Goal: Find specific page/section: Find specific page/section

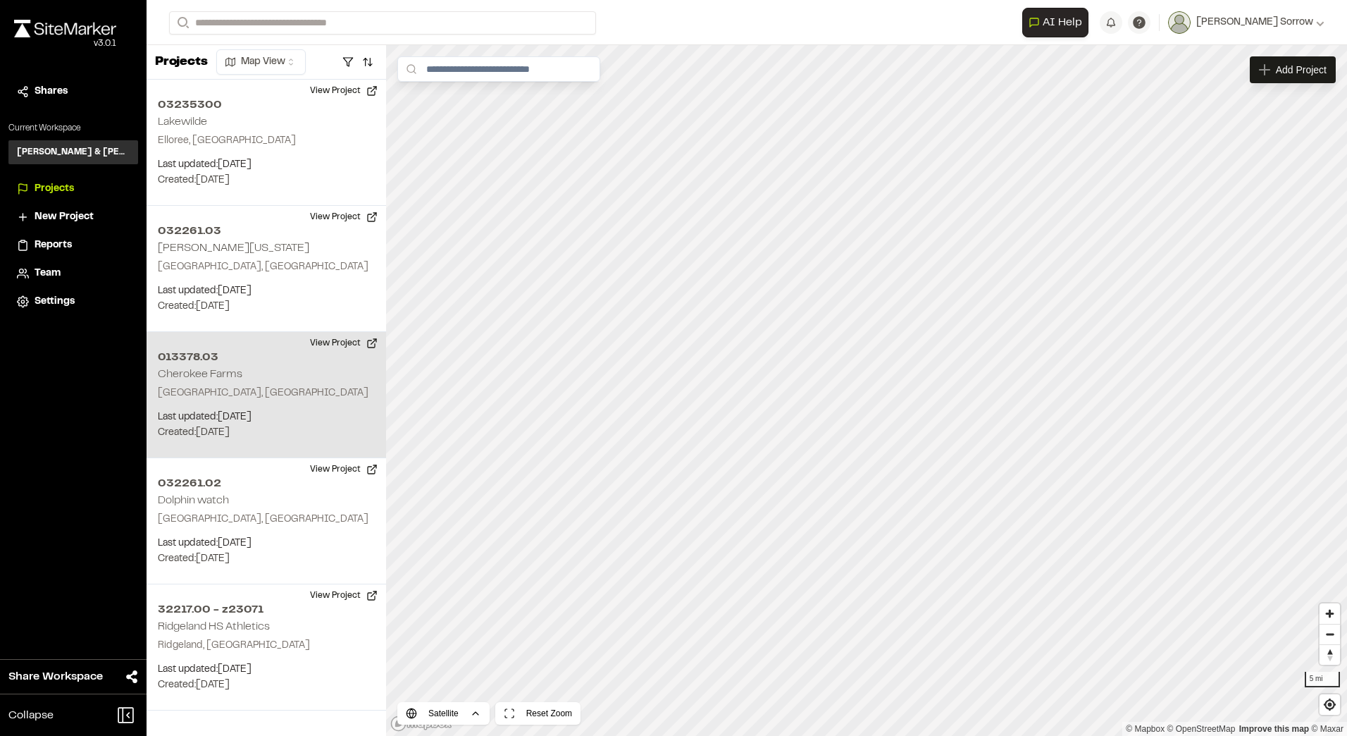
click at [267, 440] on p "Created: [DATE]" at bounding box center [266, 433] width 217 height 16
click at [861, 364] on div "013378.03 Cherokee Farms" at bounding box center [867, 367] width 132 height 16
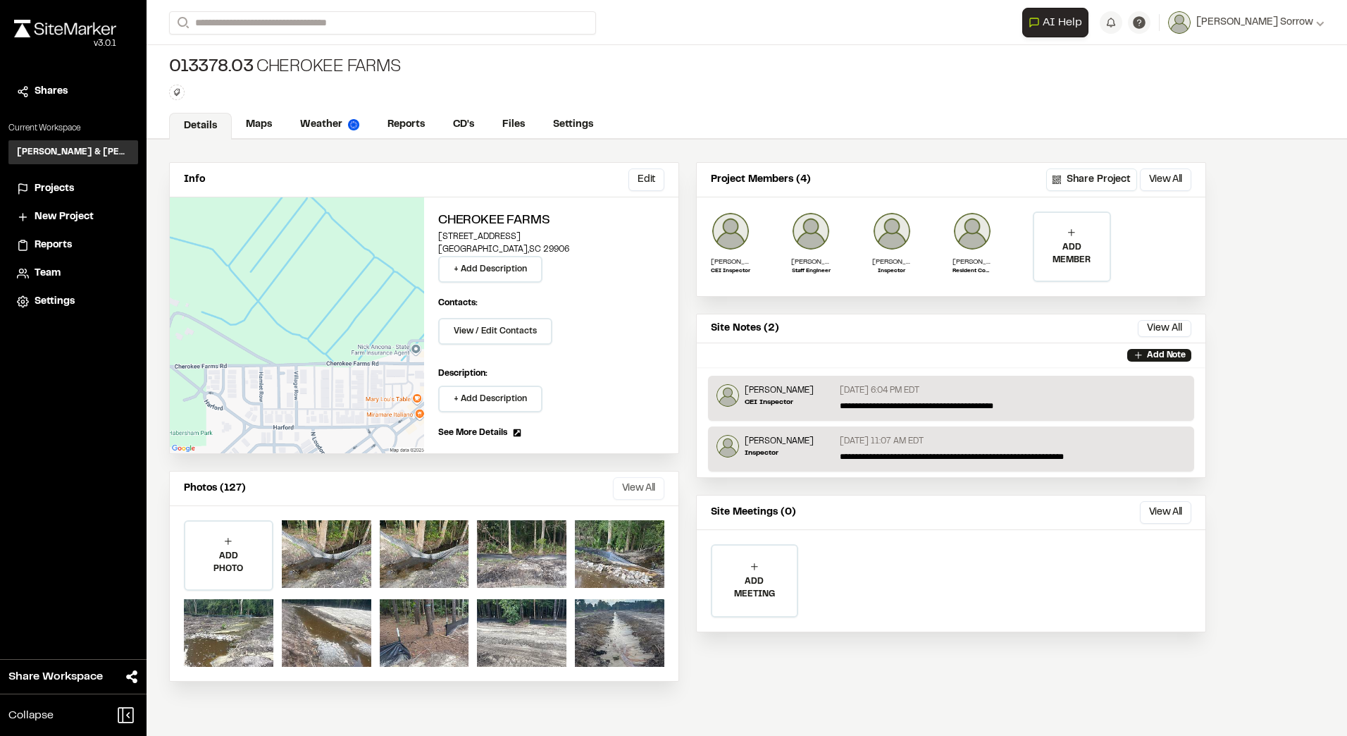
click at [648, 485] on button "View All" at bounding box center [638, 488] width 51 height 23
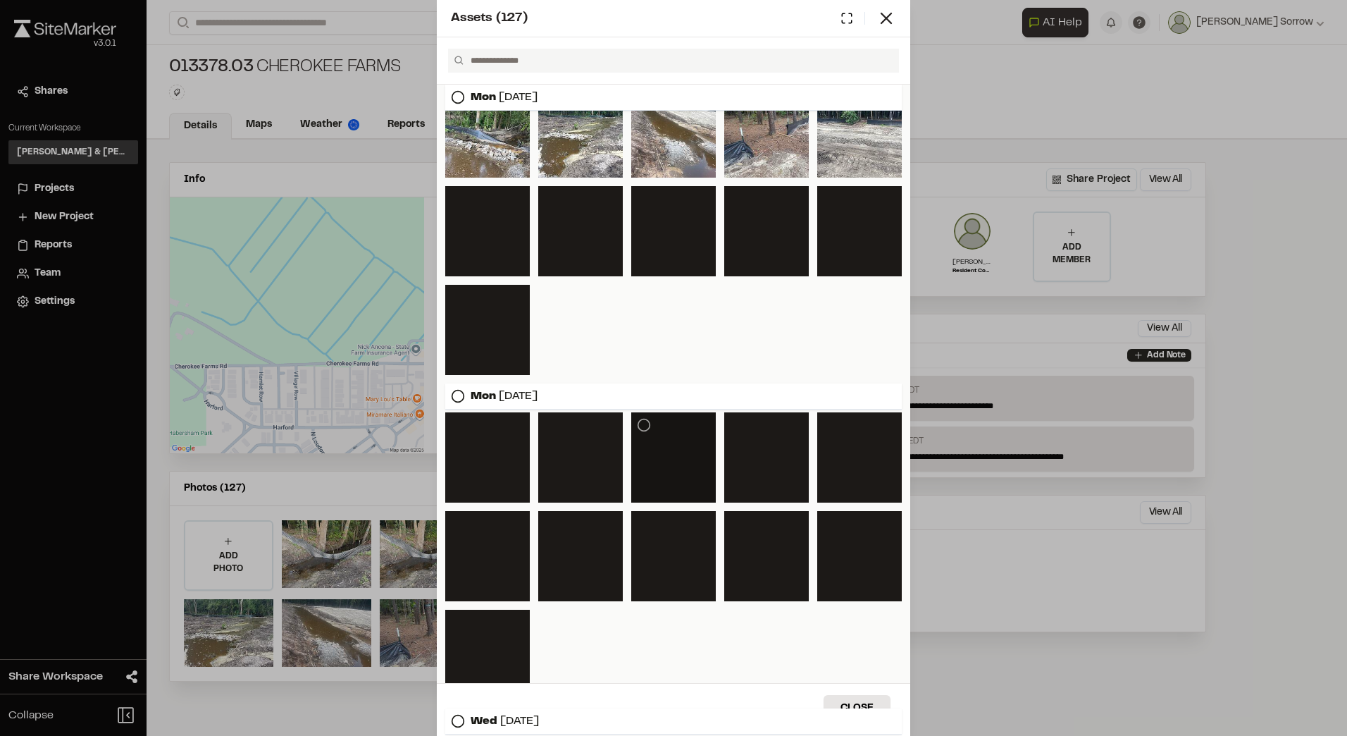
scroll to position [185, 0]
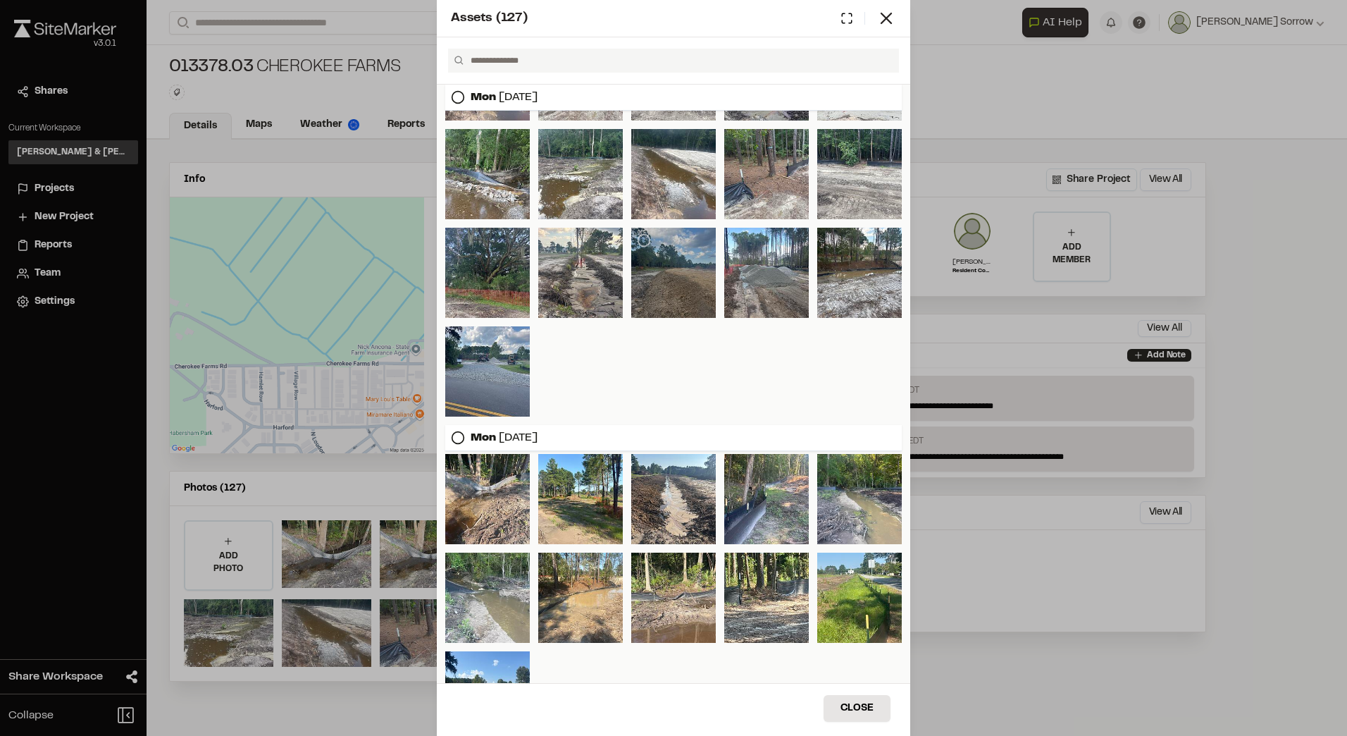
click at [693, 294] on div at bounding box center [673, 273] width 85 height 90
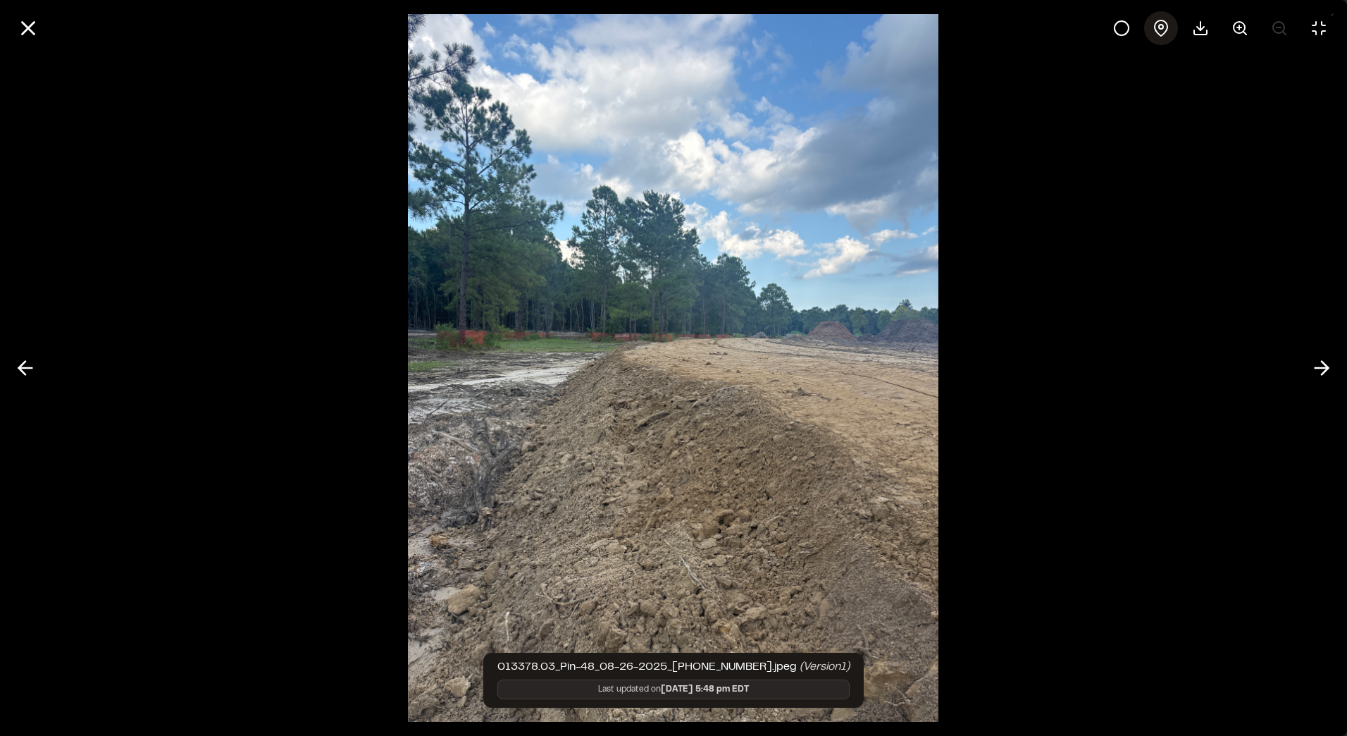
click at [1160, 29] on circle at bounding box center [1161, 27] width 4 height 4
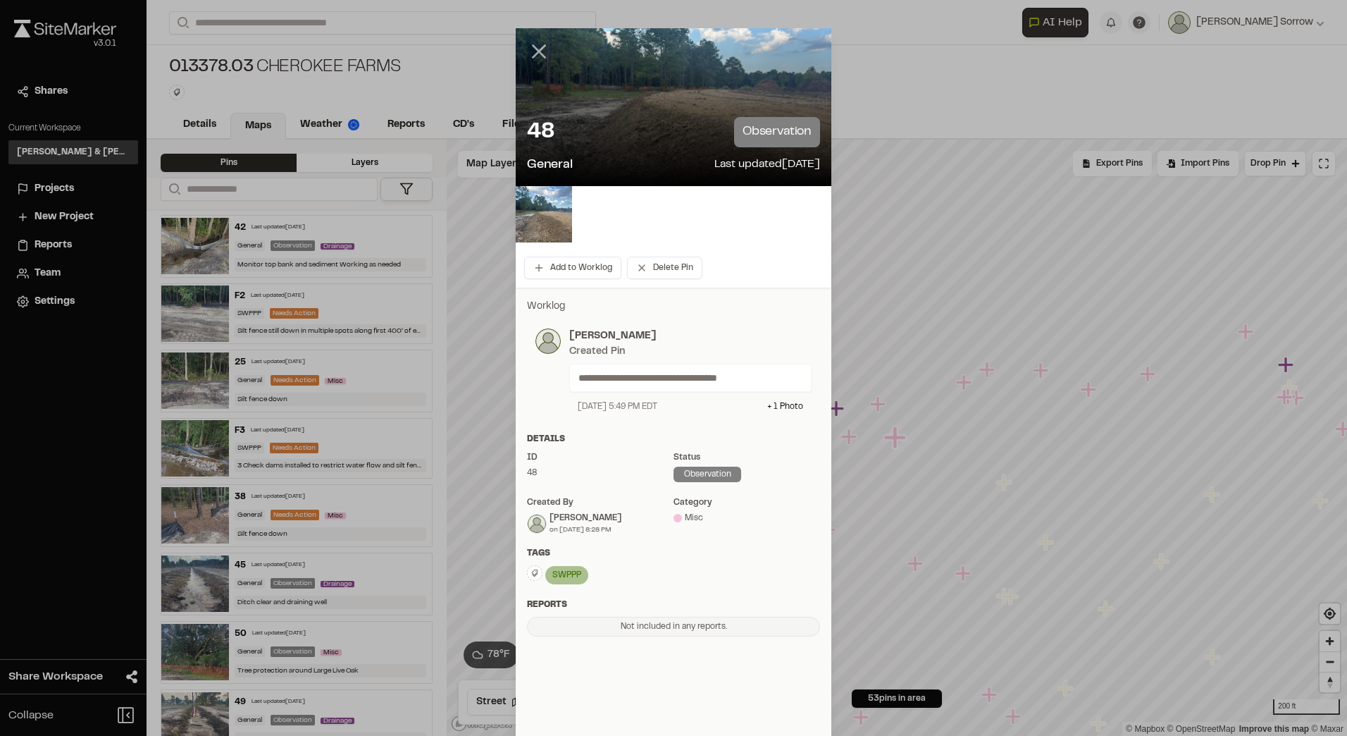
click at [531, 47] on icon at bounding box center [539, 51] width 24 height 24
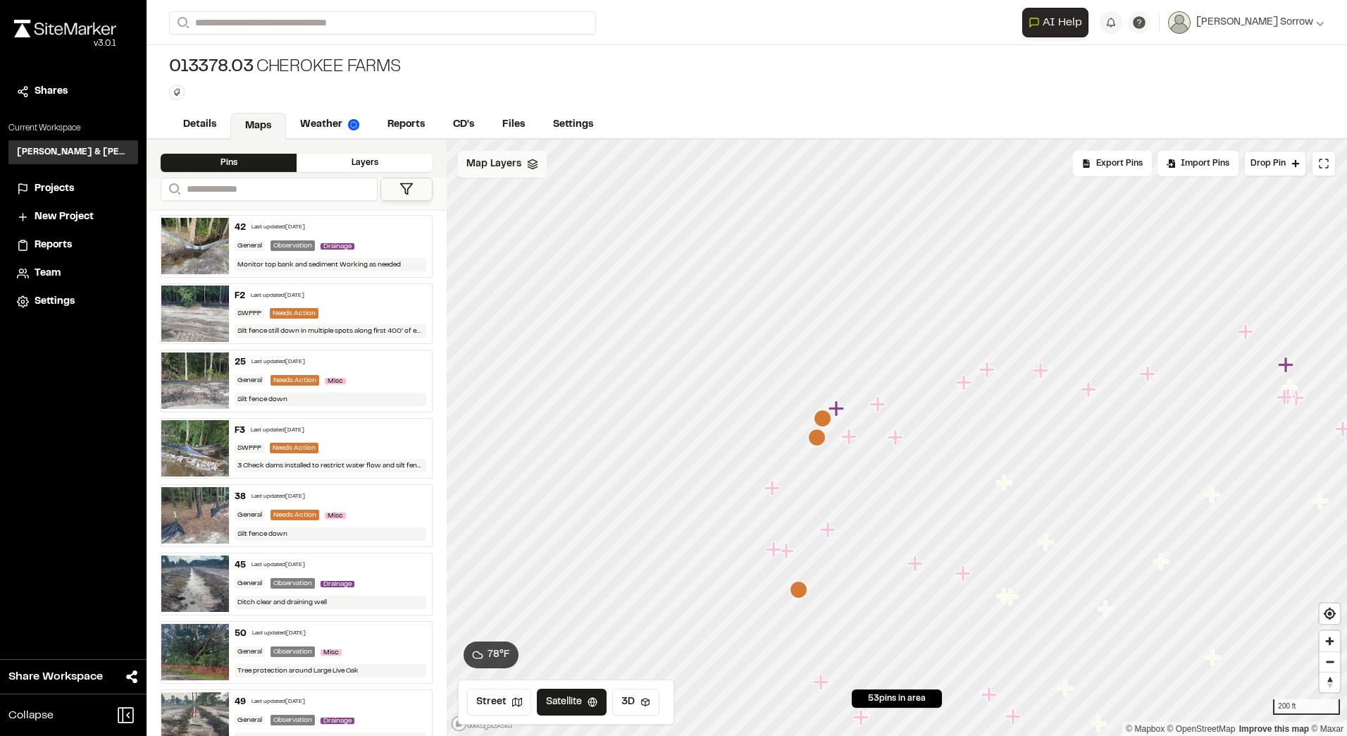
click at [518, 175] on div "Map Layers" at bounding box center [502, 164] width 89 height 27
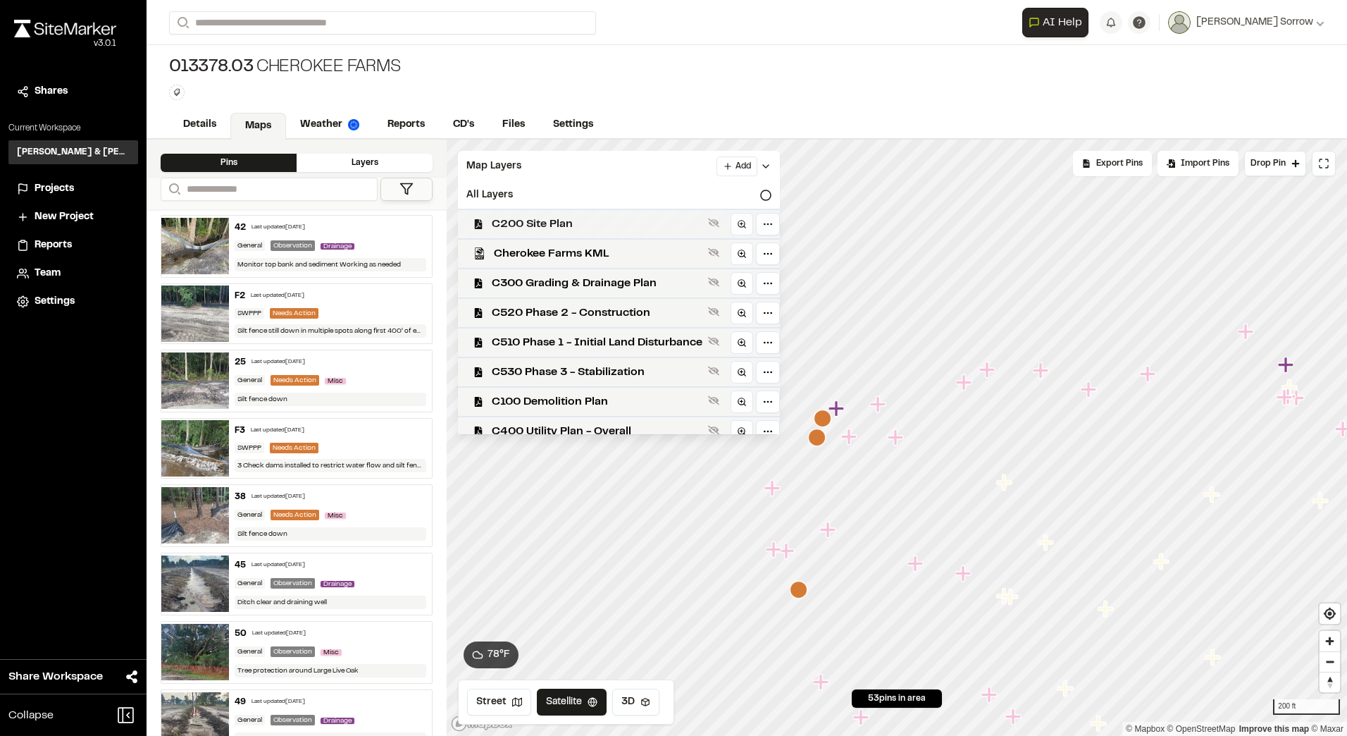
click at [604, 224] on span "C200 Site Plan" at bounding box center [597, 224] width 211 height 17
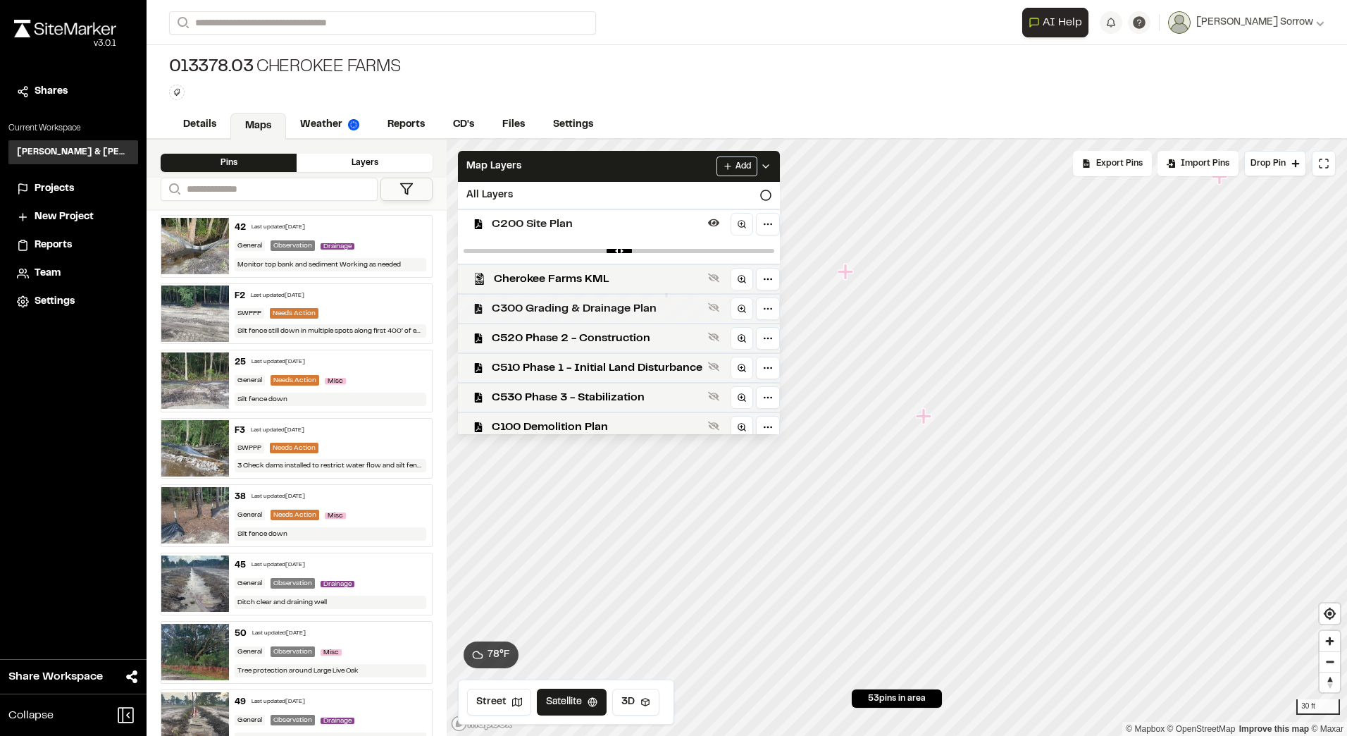
click at [566, 308] on span "C300 Grading & Drainage Plan" at bounding box center [597, 308] width 211 height 17
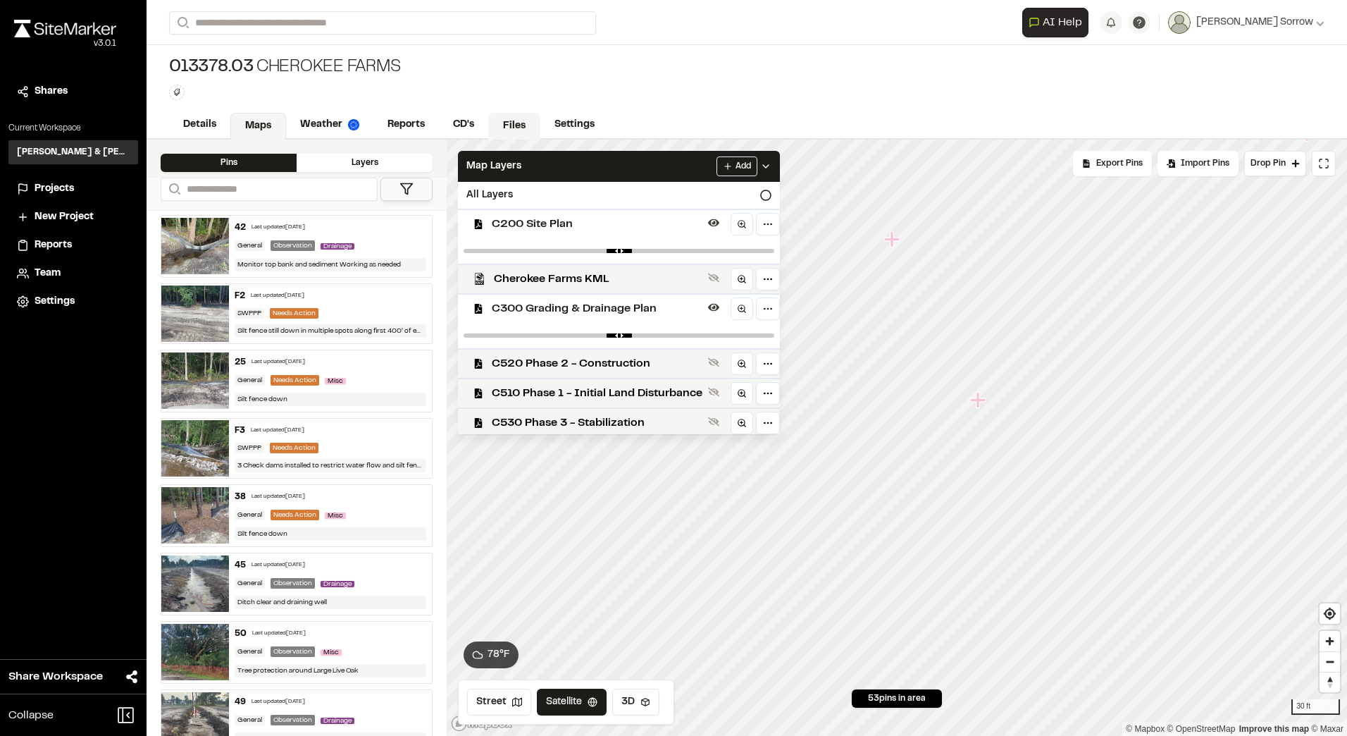
drag, startPoint x: 658, startPoint y: 166, endPoint x: 538, endPoint y: 123, distance: 126.6
click at [538, 123] on div "**********" at bounding box center [747, 368] width 1201 height 736
click at [801, 91] on div "013378.03 Cherokee Farms Type Enter or comma to add tag." at bounding box center [747, 78] width 1201 height 66
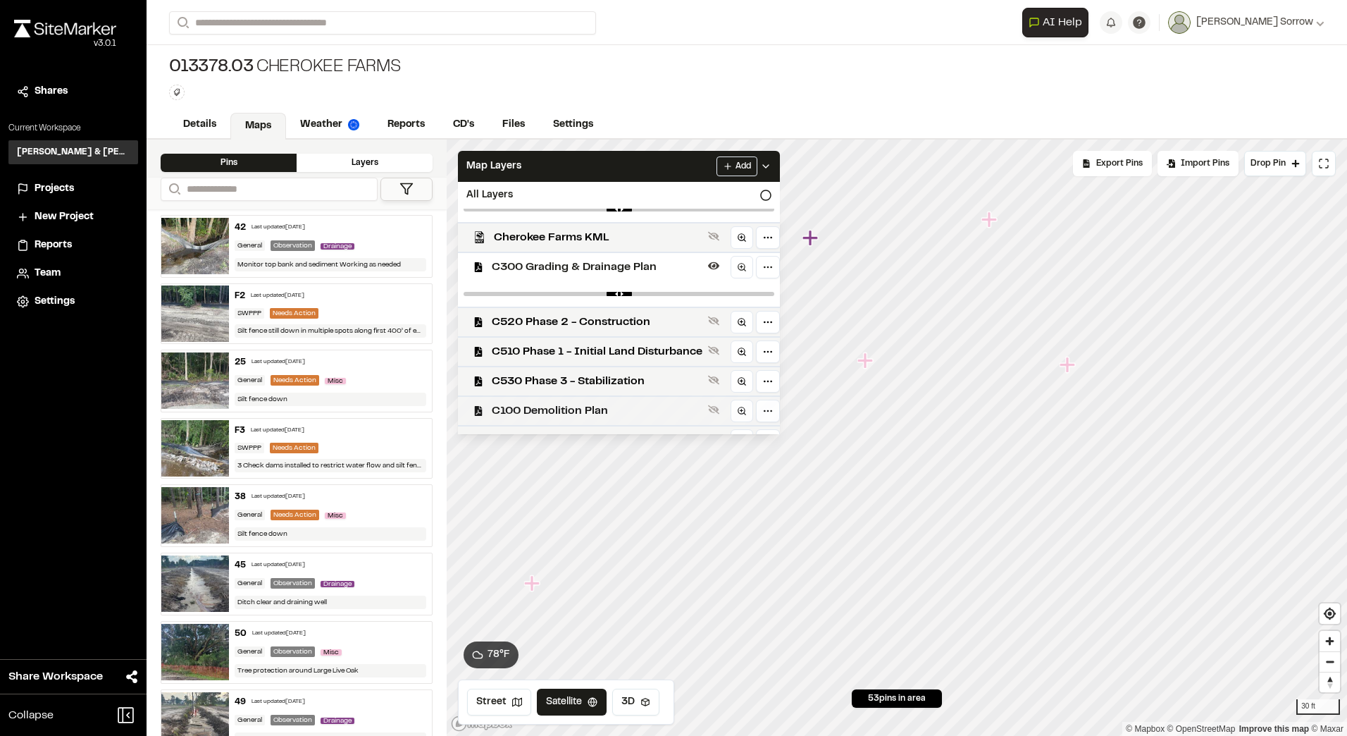
scroll to position [62, 0]
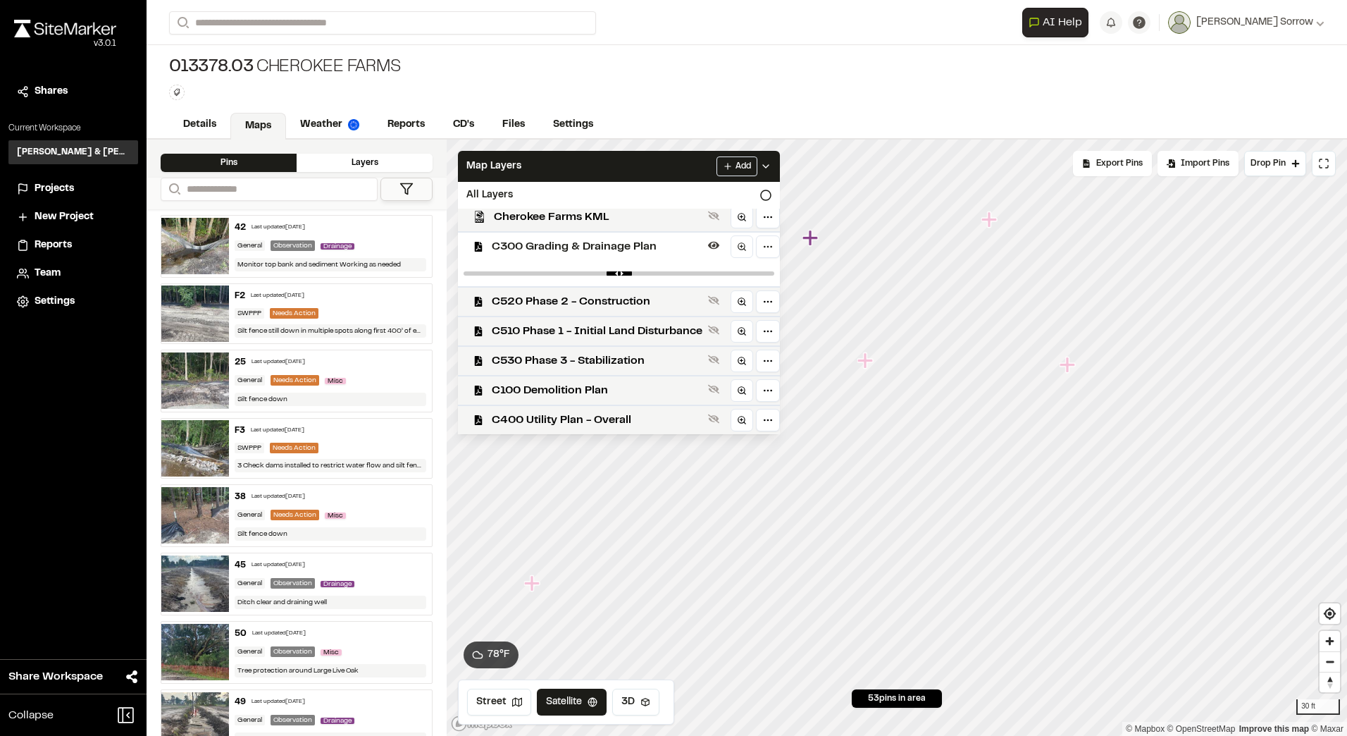
click at [1069, 370] on icon "Map marker" at bounding box center [1068, 365] width 16 height 16
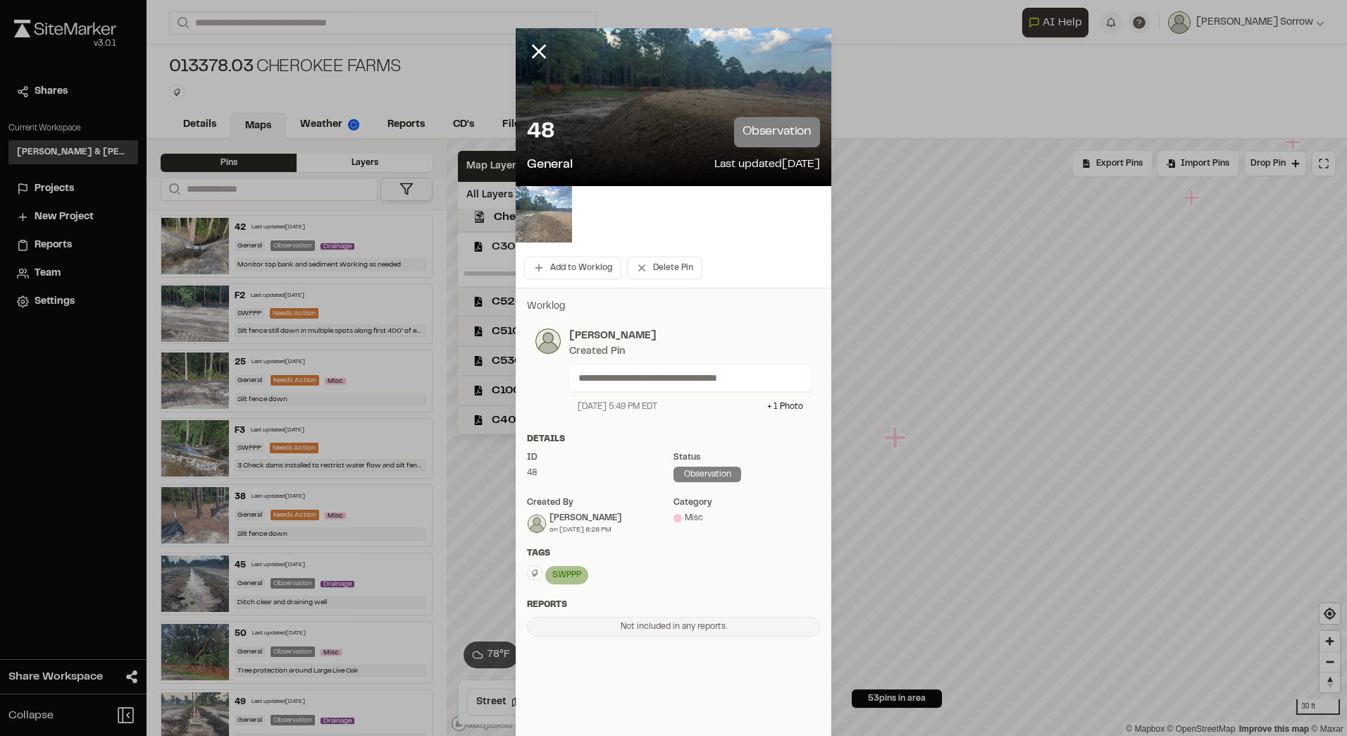
click at [551, 235] on img at bounding box center [544, 214] width 56 height 56
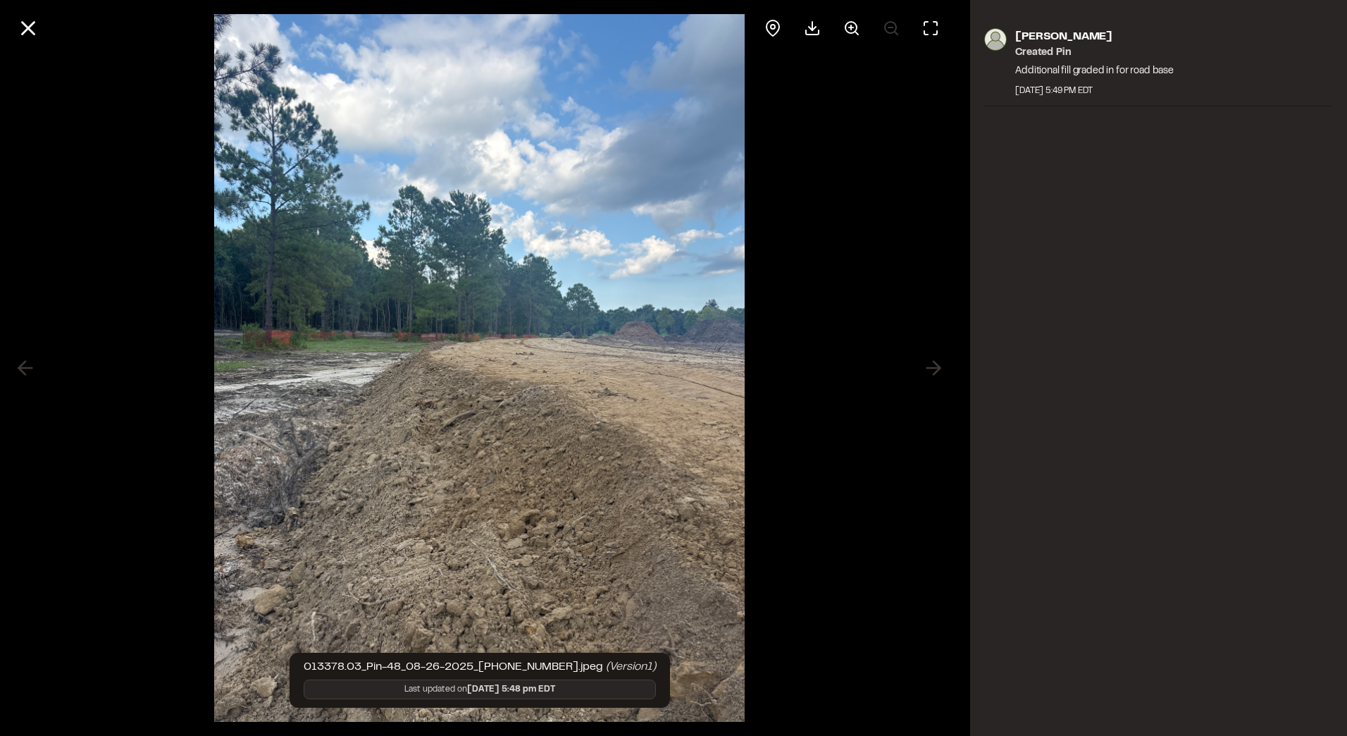
click at [1130, 412] on div "Joe Gillenwater Created Pin Additional fill graded in for road base August 25, …" at bounding box center [1158, 368] width 377 height 736
